Goal: Task Accomplishment & Management: Manage account settings

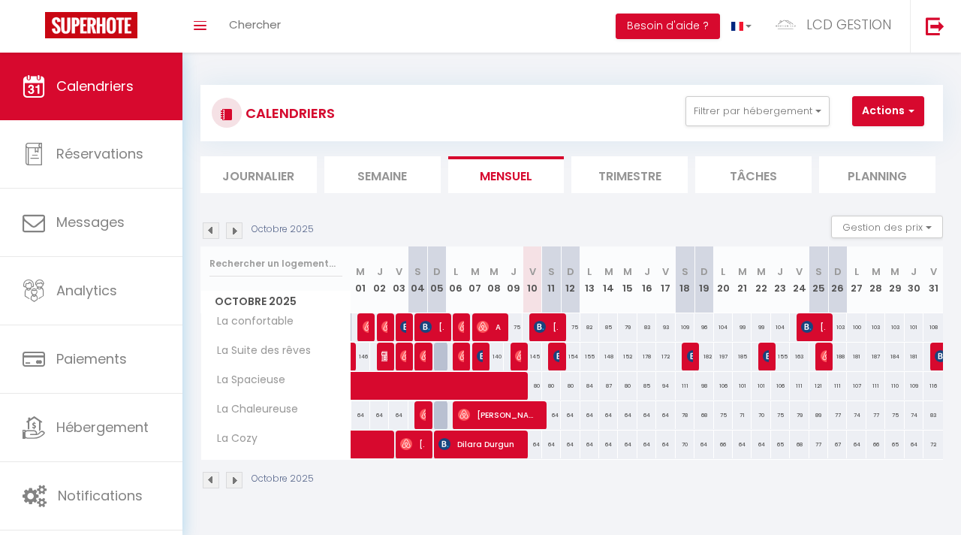
select select "KO"
select select "0"
select select "31849"
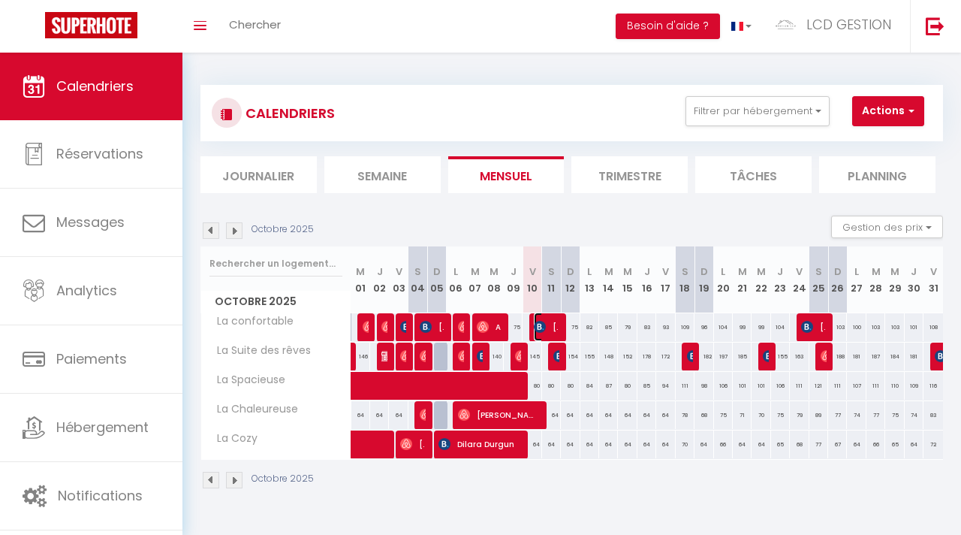
click at [547, 330] on span "[PERSON_NAME]" at bounding box center [546, 326] width 24 height 29
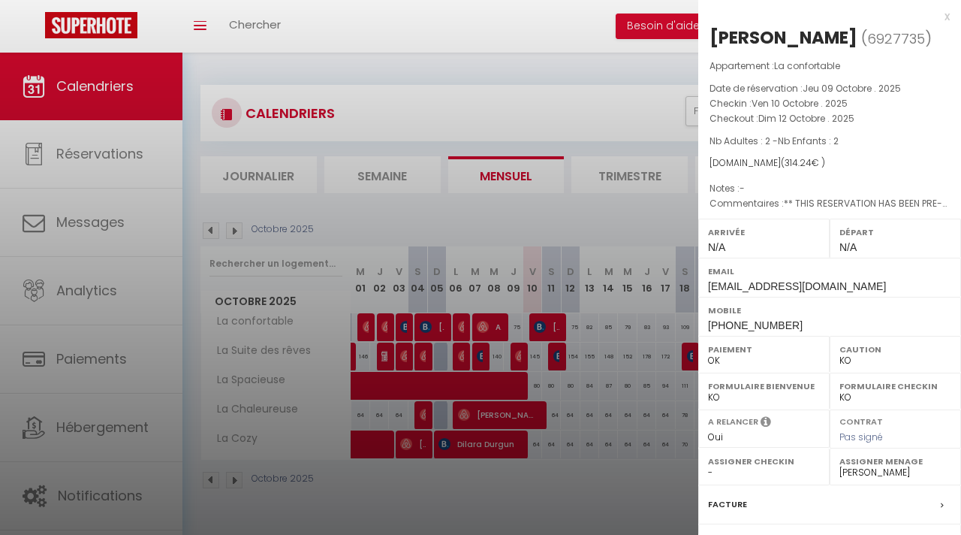
click at [504, 76] on div at bounding box center [480, 267] width 961 height 535
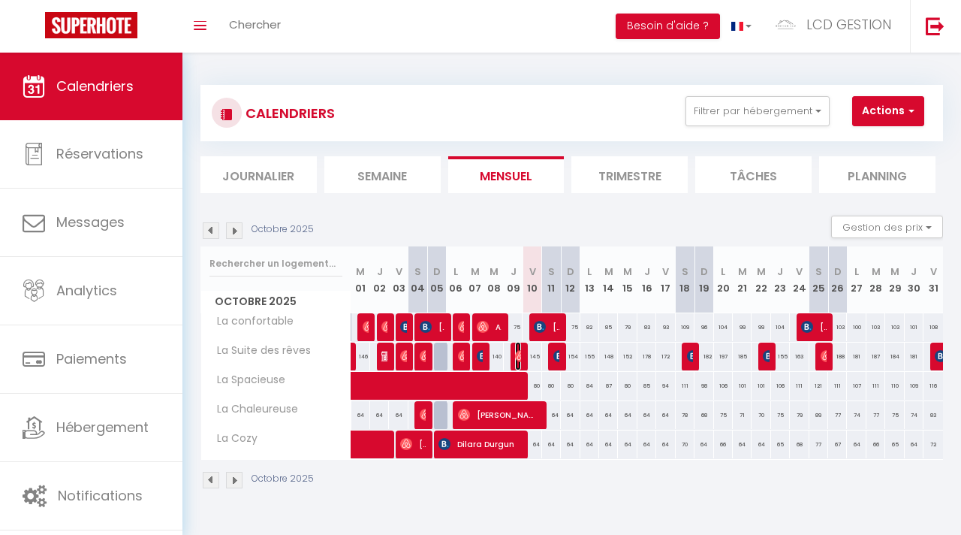
click at [519, 355] on img at bounding box center [521, 356] width 12 height 12
select select "31849"
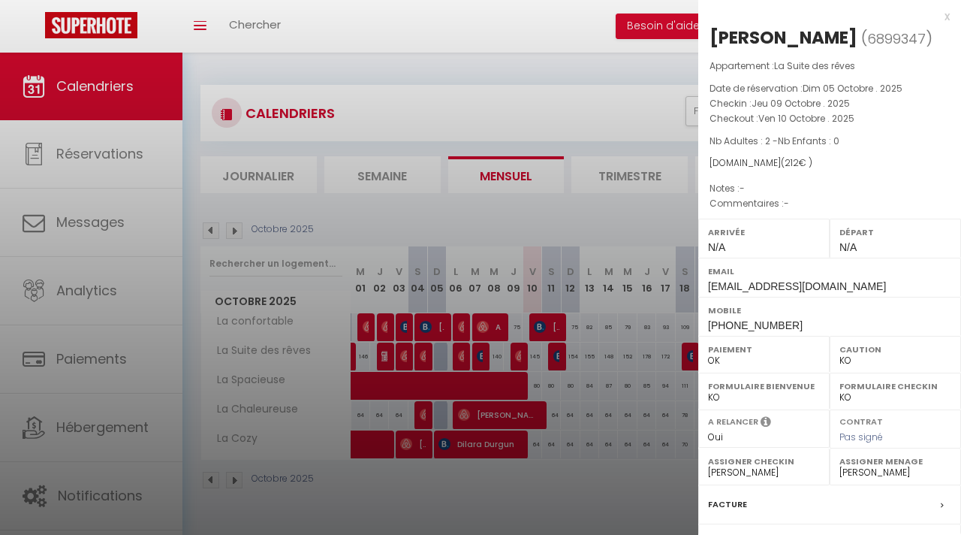
click at [520, 203] on div at bounding box center [480, 267] width 961 height 535
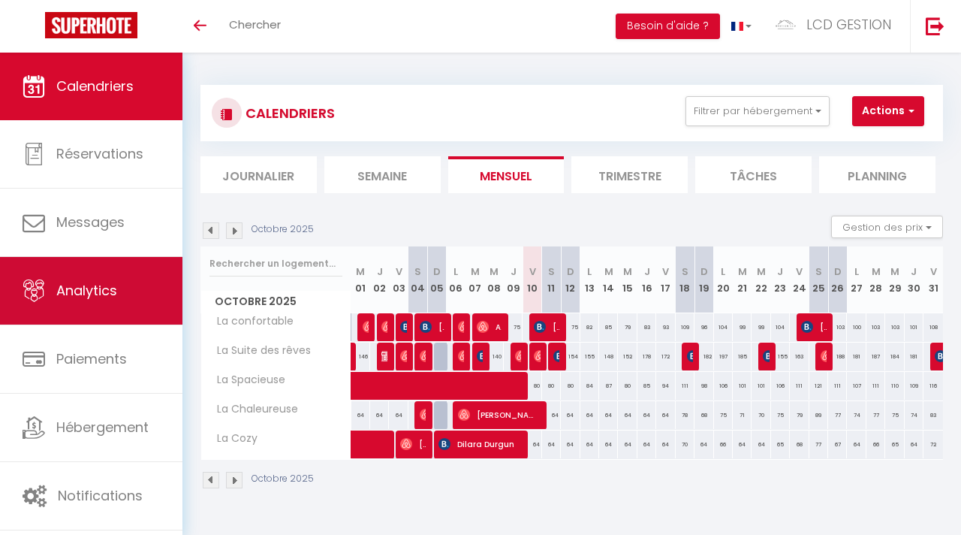
click at [69, 282] on span "Analytics" at bounding box center [86, 290] width 61 height 19
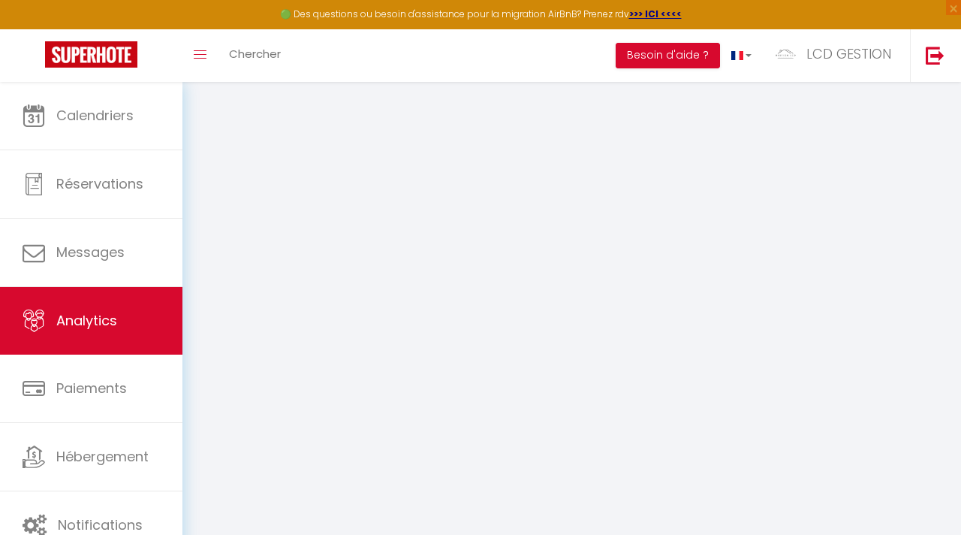
select select "2025"
select select "10"
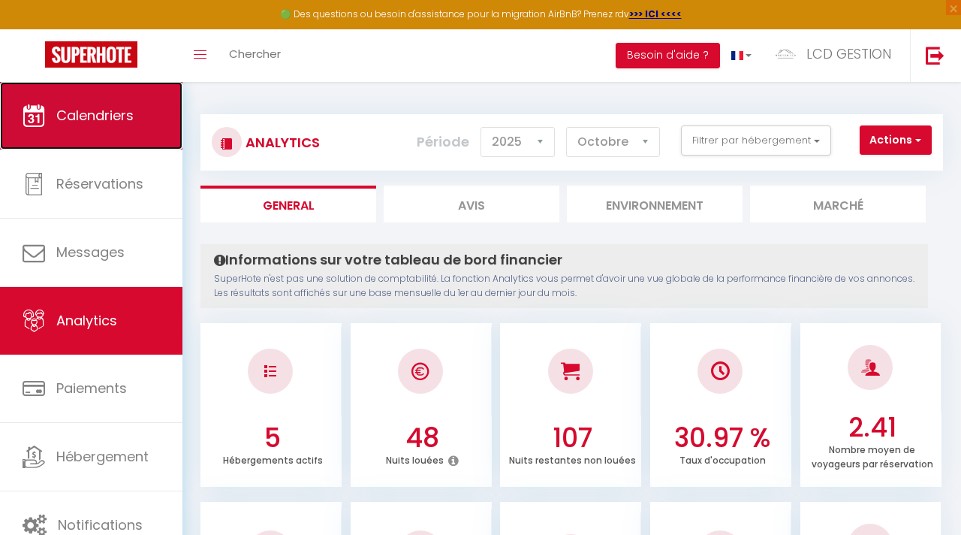
click at [126, 115] on span "Calendriers" at bounding box center [94, 115] width 77 height 19
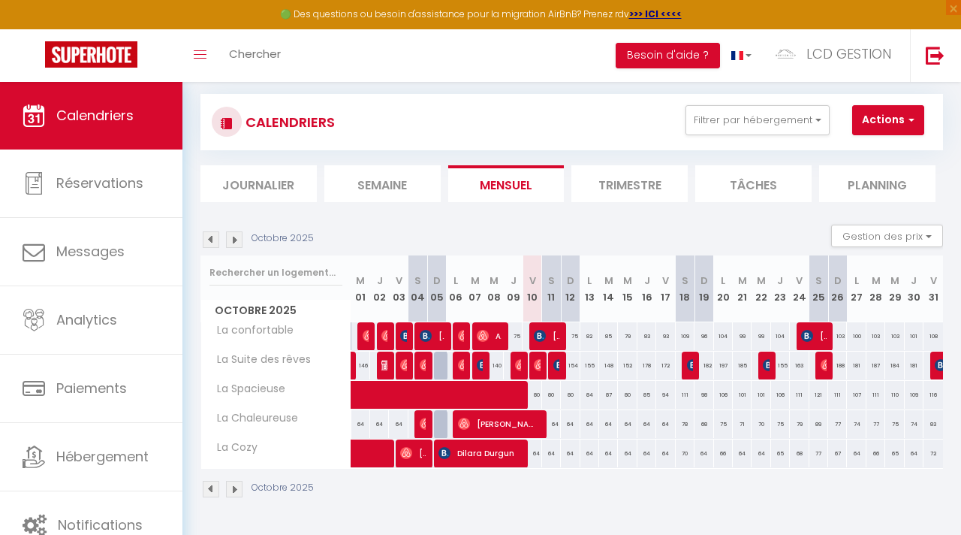
scroll to position [50, 0]
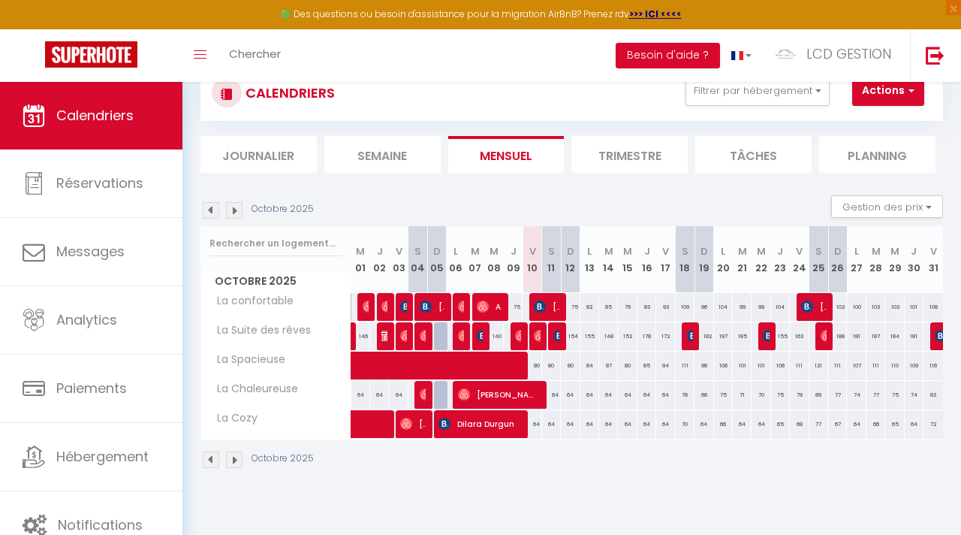
click at [425, 499] on div "CALENDRIERS Filtrer par hébergement Tous La confortable La Spacieuse La Chaleur…" at bounding box center [572, 266] width 779 height 469
